Goal: Transaction & Acquisition: Purchase product/service

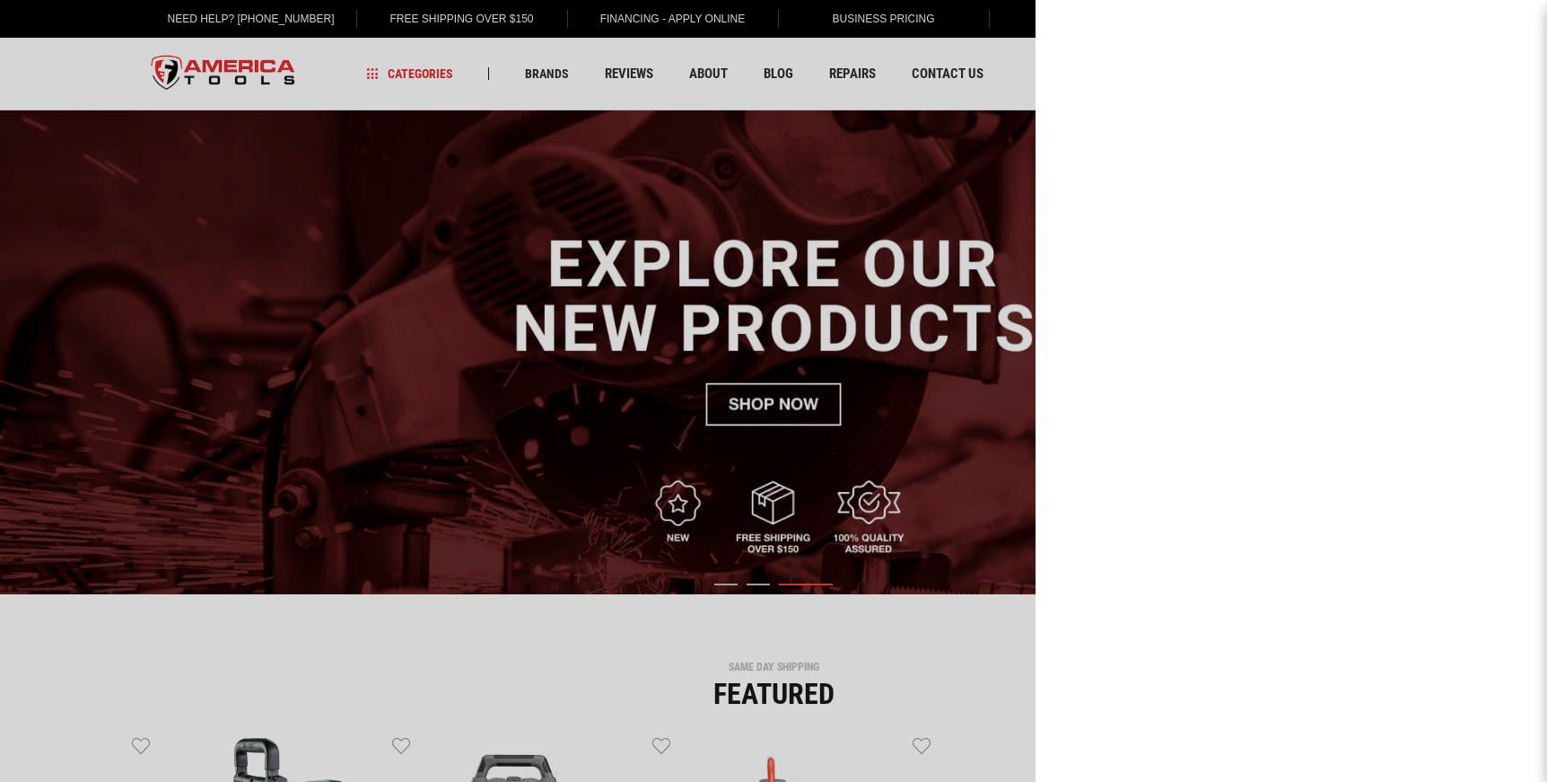
click at [859, 69] on div at bounding box center [773, 391] width 1547 height 782
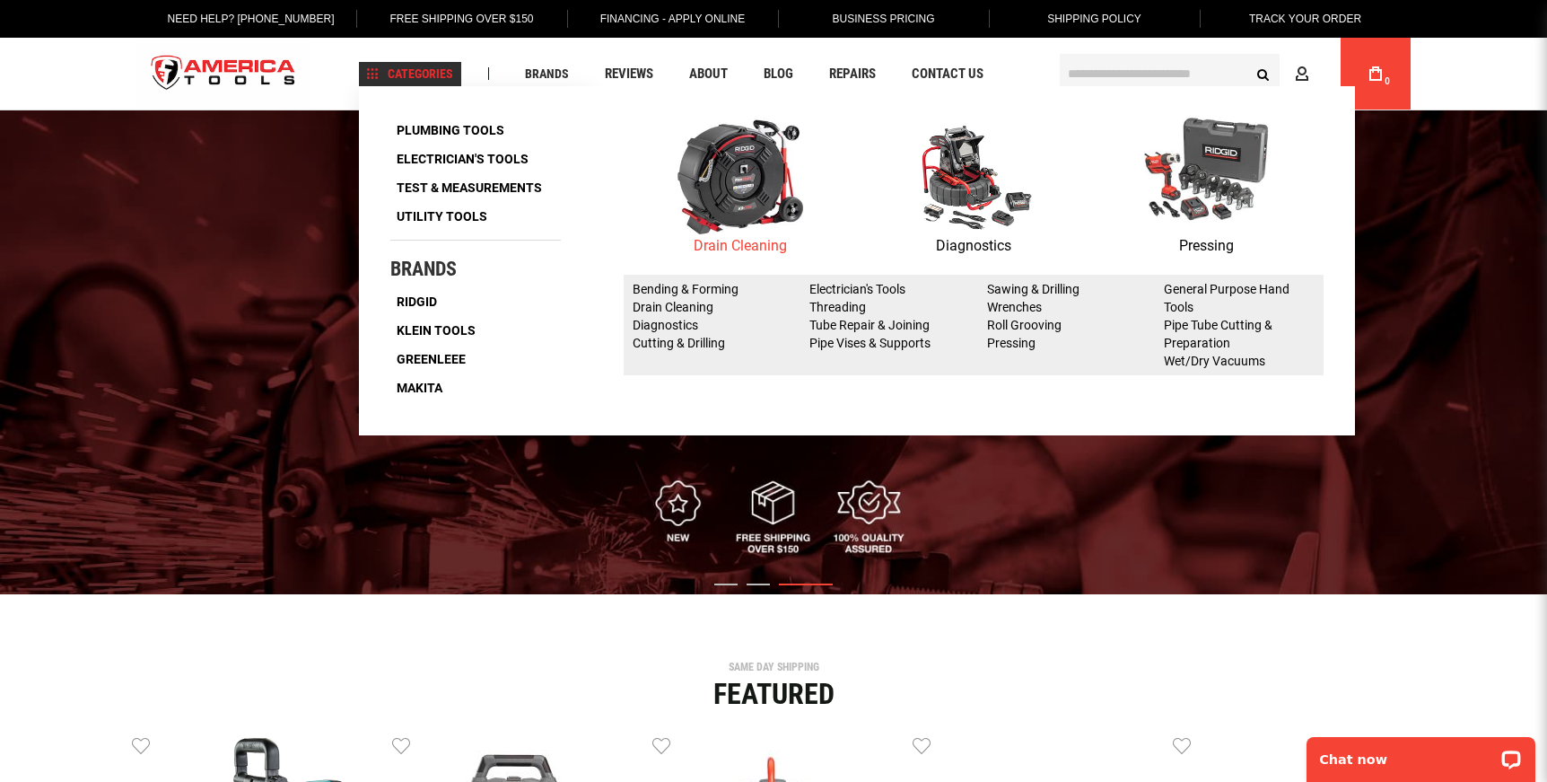
click at [731, 241] on p "Drain Cleaning" at bounding box center [740, 245] width 233 height 23
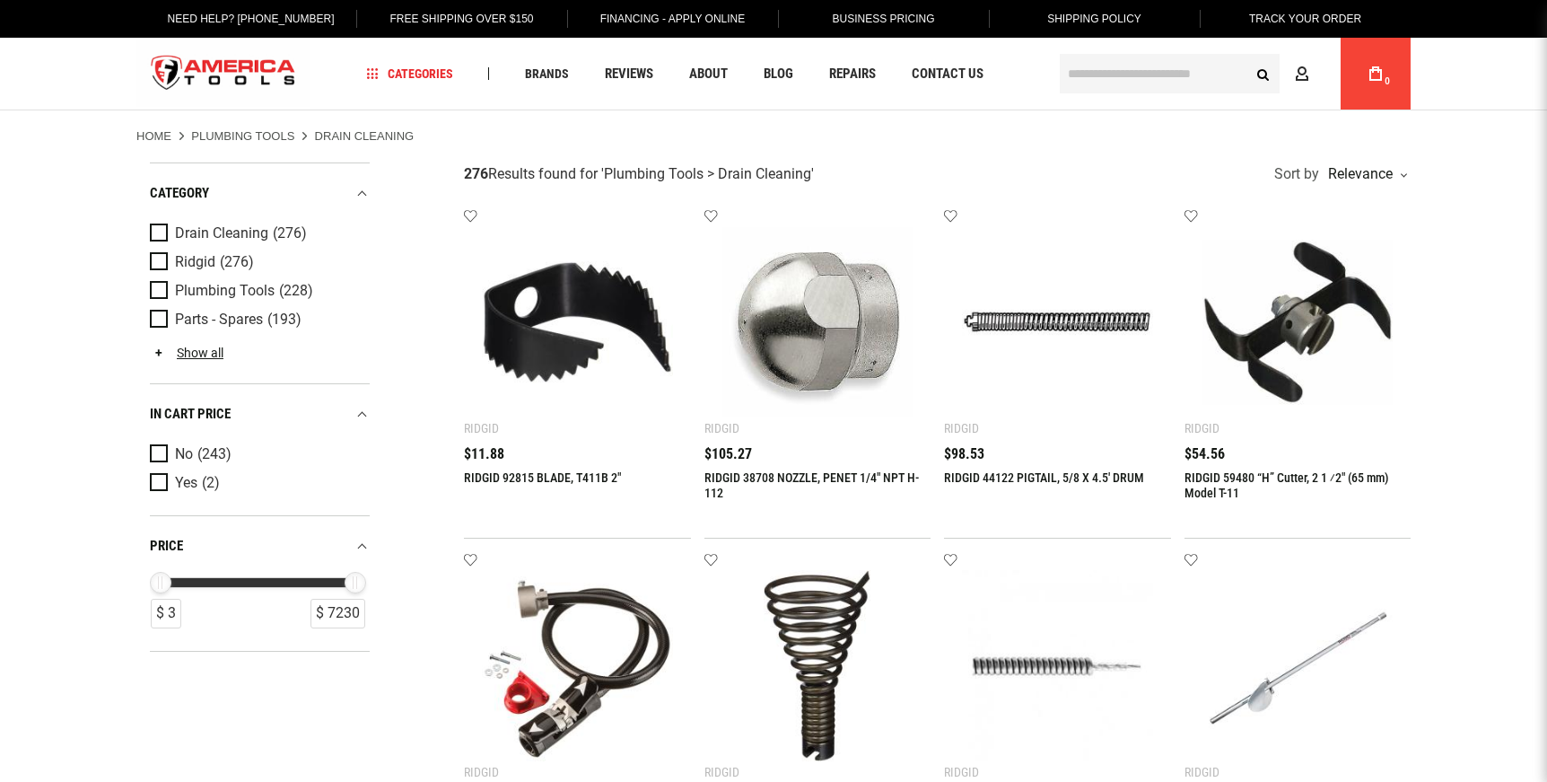
click at [638, 514] on div "RIDGID 92815 BLADE, T411B 2"" at bounding box center [577, 492] width 227 height 45
click at [781, 366] on img at bounding box center [817, 322] width 191 height 191
click at [726, 447] on span "$105.27" at bounding box center [728, 454] width 48 height 14
click at [730, 466] on div "RIDGID 38708 NOZZLE, PENET 1/4" NPT H-112 $105.27" at bounding box center [817, 483] width 227 height 73
click at [730, 484] on link "RIDGID 38708 NOZZLE, PENET 1/4" NPT H-112" at bounding box center [811, 485] width 214 height 30
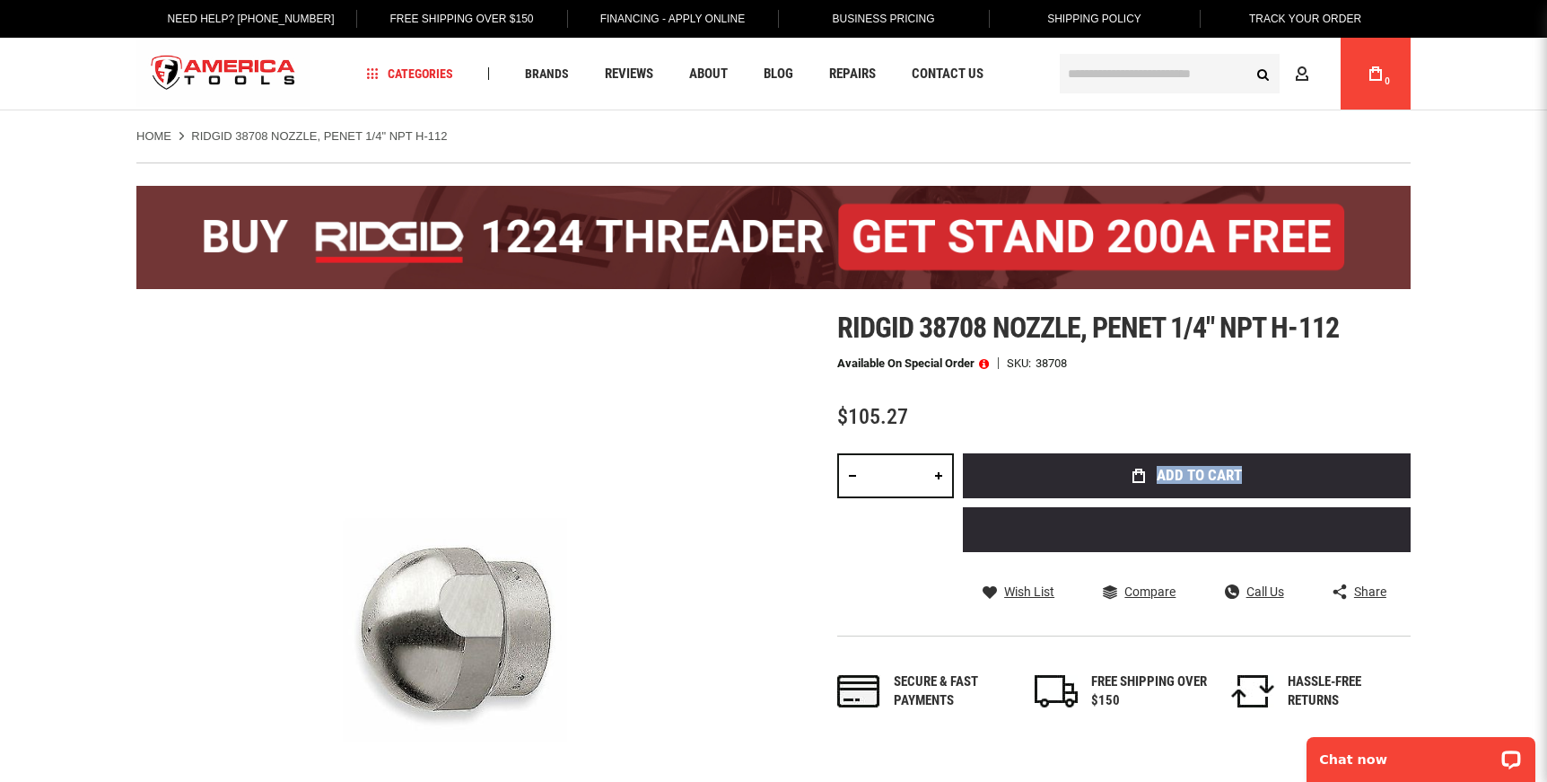
drag, startPoint x: 1045, startPoint y: 497, endPoint x: 1110, endPoint y: 442, distance: 85.9
click at [1110, 442] on div "Ridgid 38708 nozzle, penet 1/4" npt h-112 Available on Special Order SKU 38708 …" at bounding box center [1123, 528] width 573 height 435
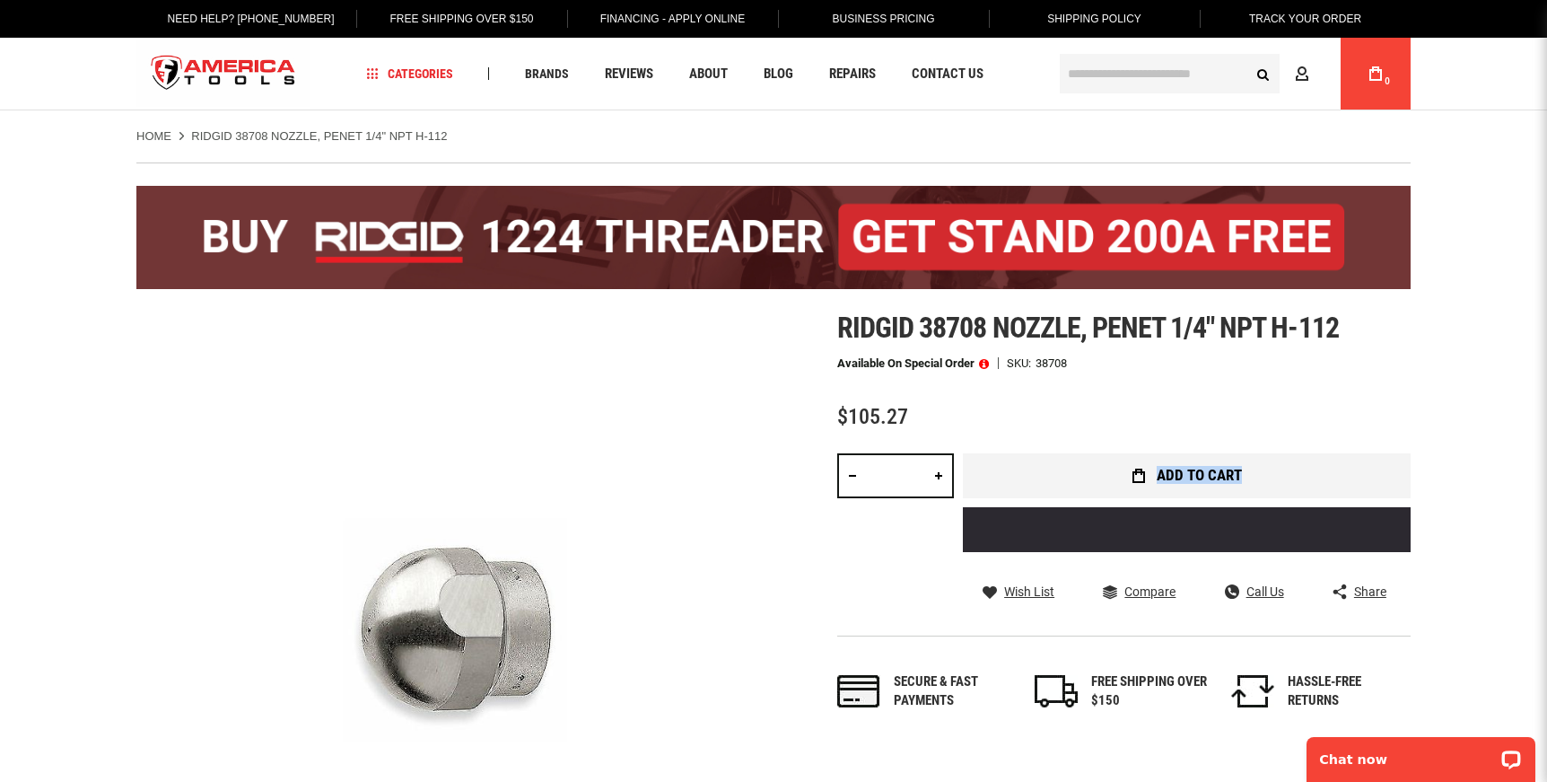
click at [1171, 463] on button "Add to Cart" at bounding box center [1187, 475] width 448 height 45
